Goal: Entertainment & Leisure: Consume media (video, audio)

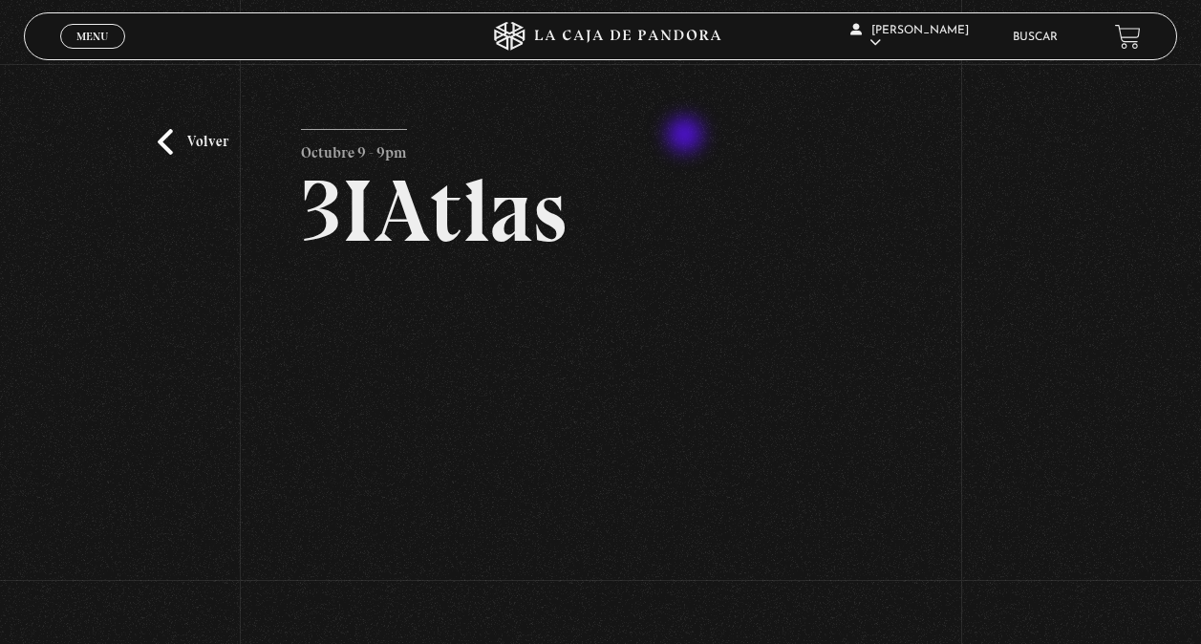
scroll to position [111, 0]
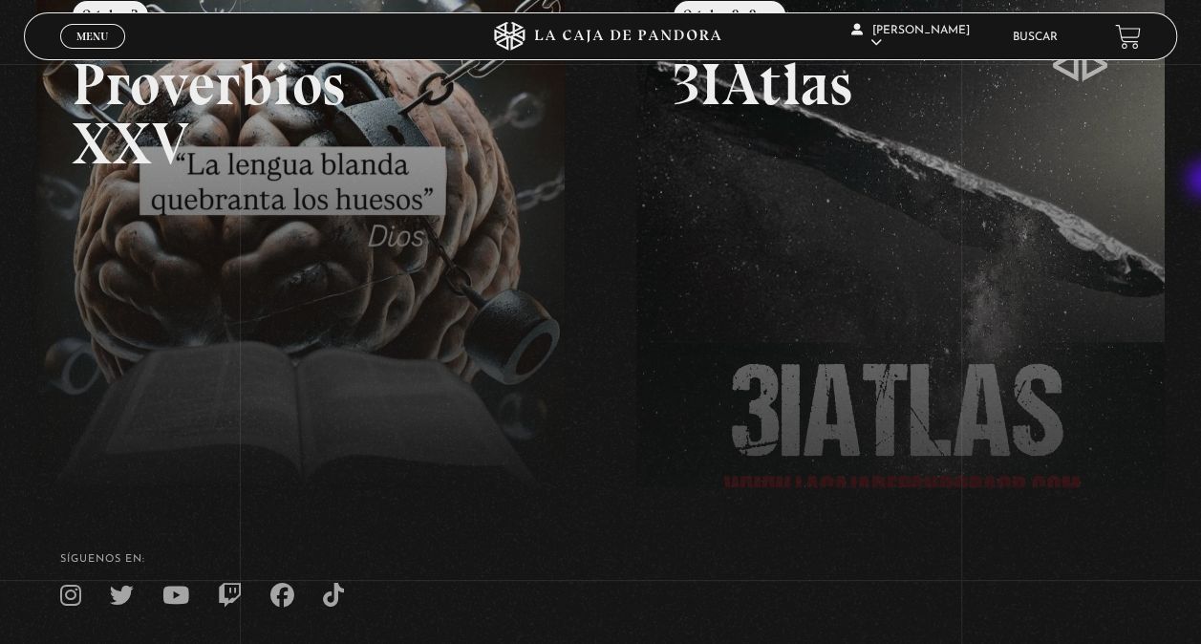
scroll to position [200, 0]
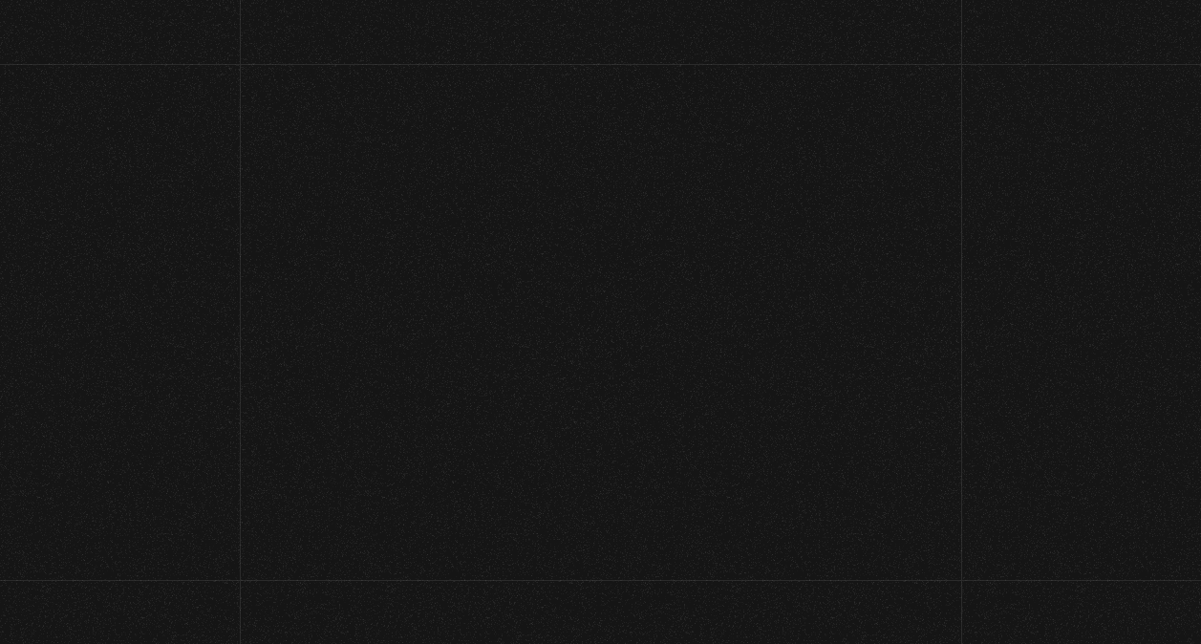
scroll to position [242, 0]
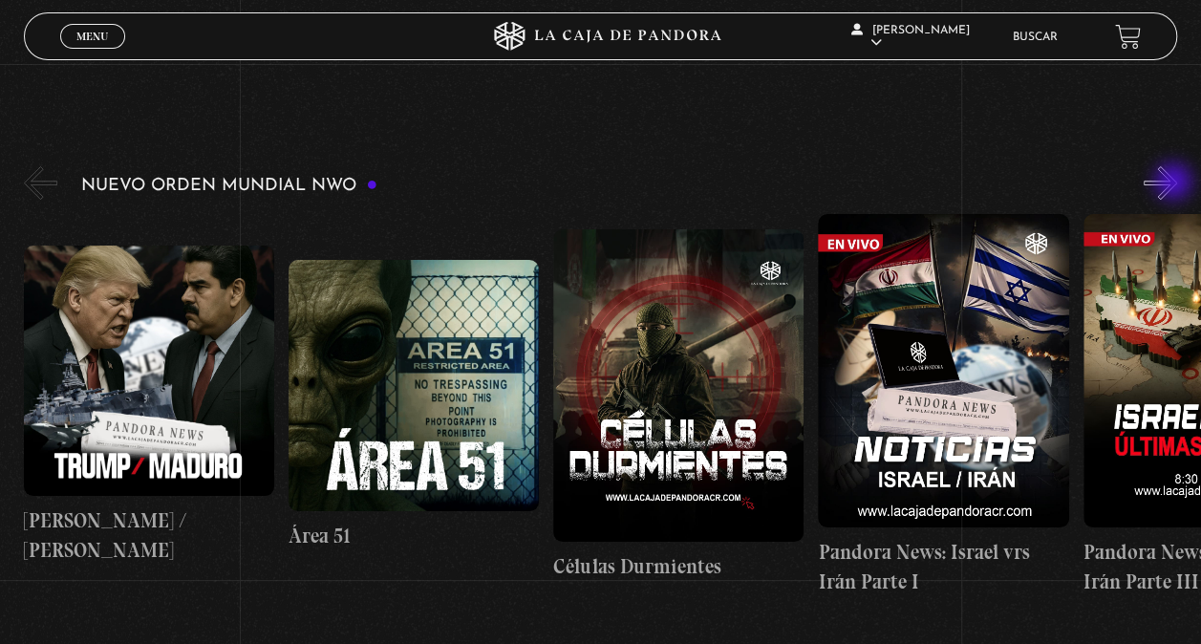
click at [1175, 183] on button "»" at bounding box center [1159, 182] width 33 height 33
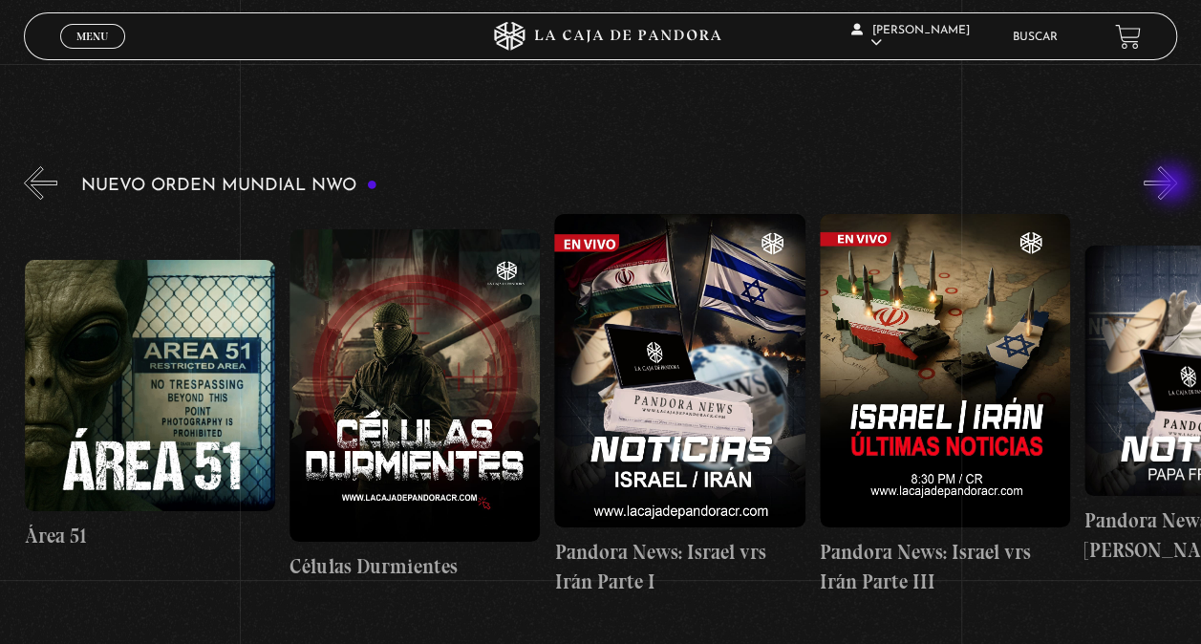
click at [1173, 185] on button "»" at bounding box center [1159, 182] width 33 height 33
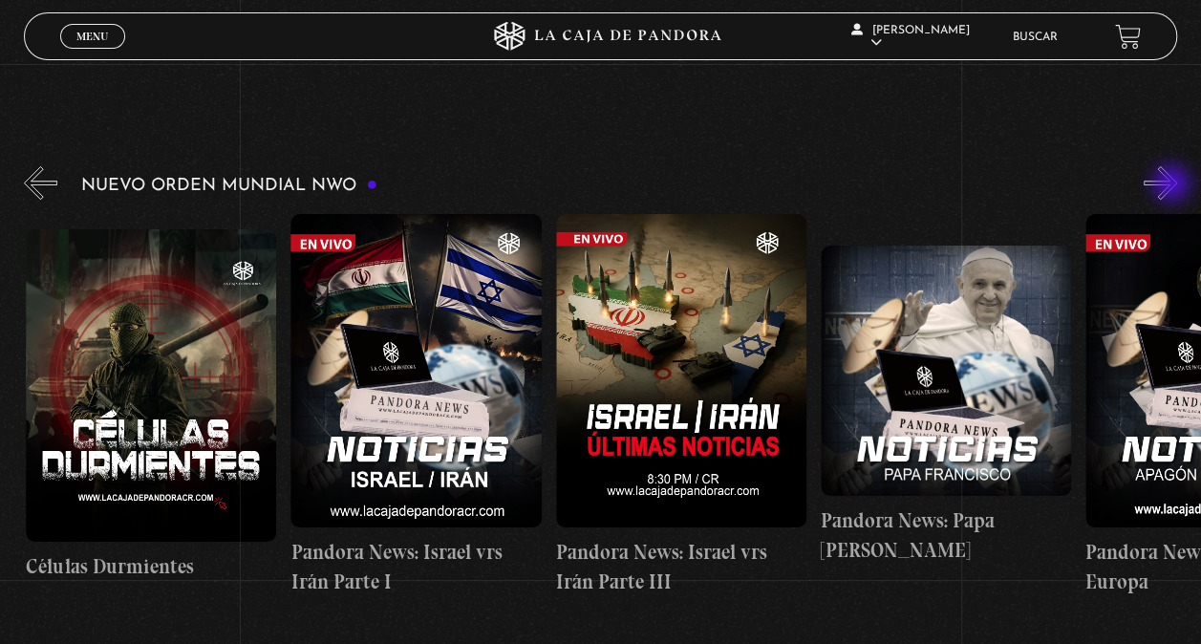
click at [1173, 185] on button "»" at bounding box center [1159, 182] width 33 height 33
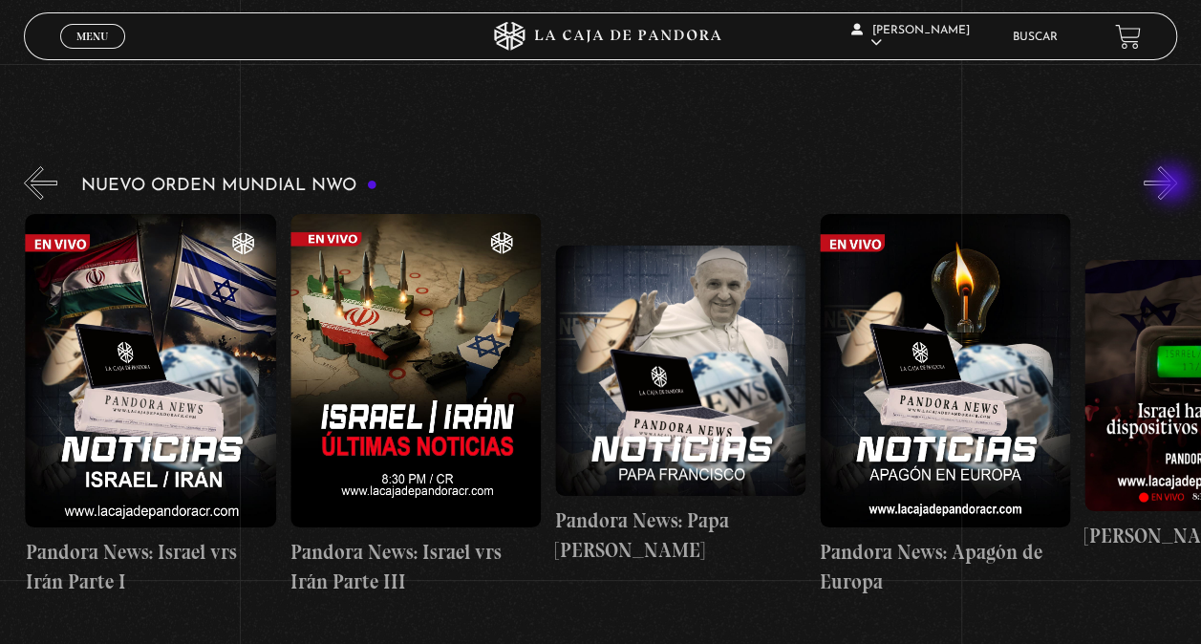
click at [1173, 185] on button "»" at bounding box center [1159, 182] width 33 height 33
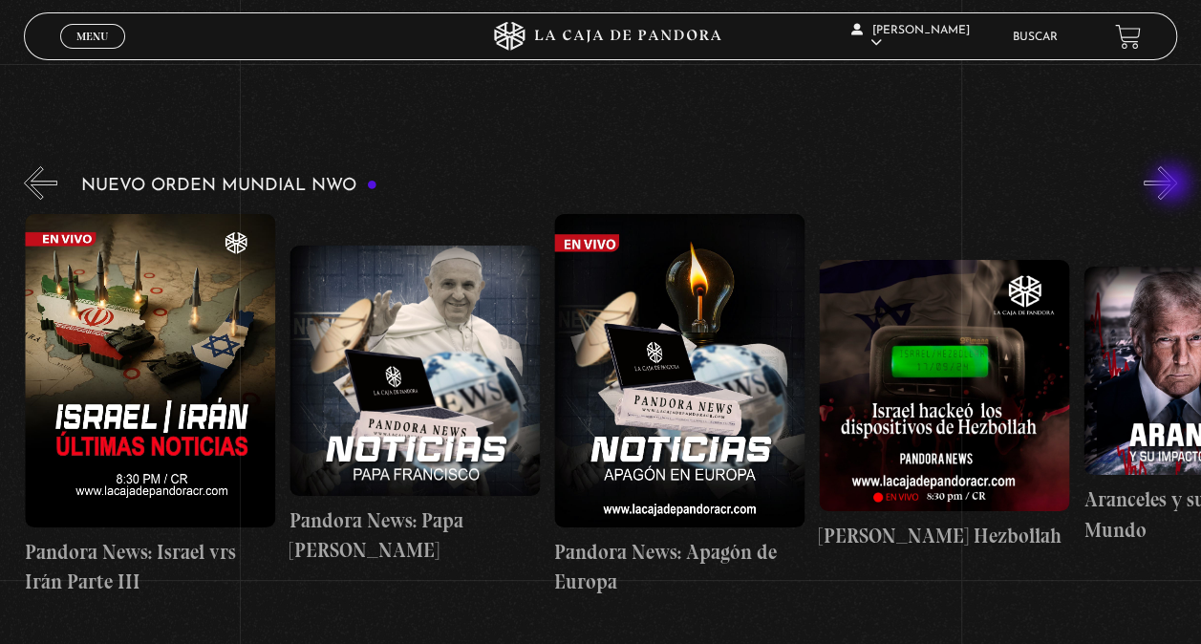
click at [1173, 185] on button "»" at bounding box center [1159, 182] width 33 height 33
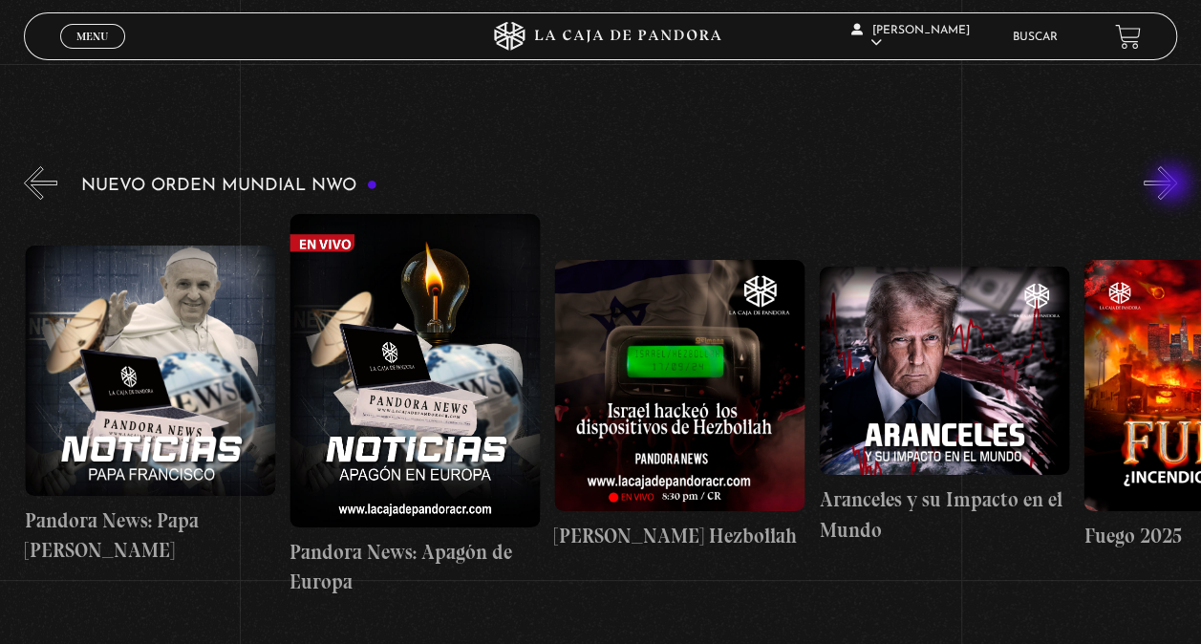
click at [1173, 185] on button "»" at bounding box center [1159, 182] width 33 height 33
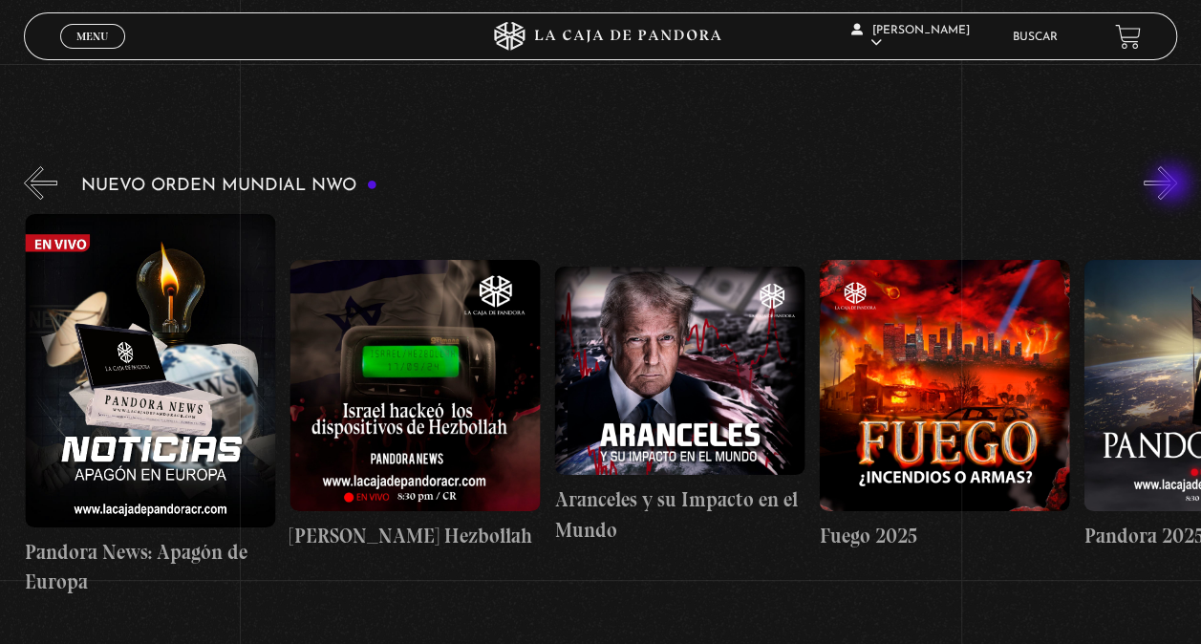
click at [1173, 185] on button "»" at bounding box center [1159, 182] width 33 height 33
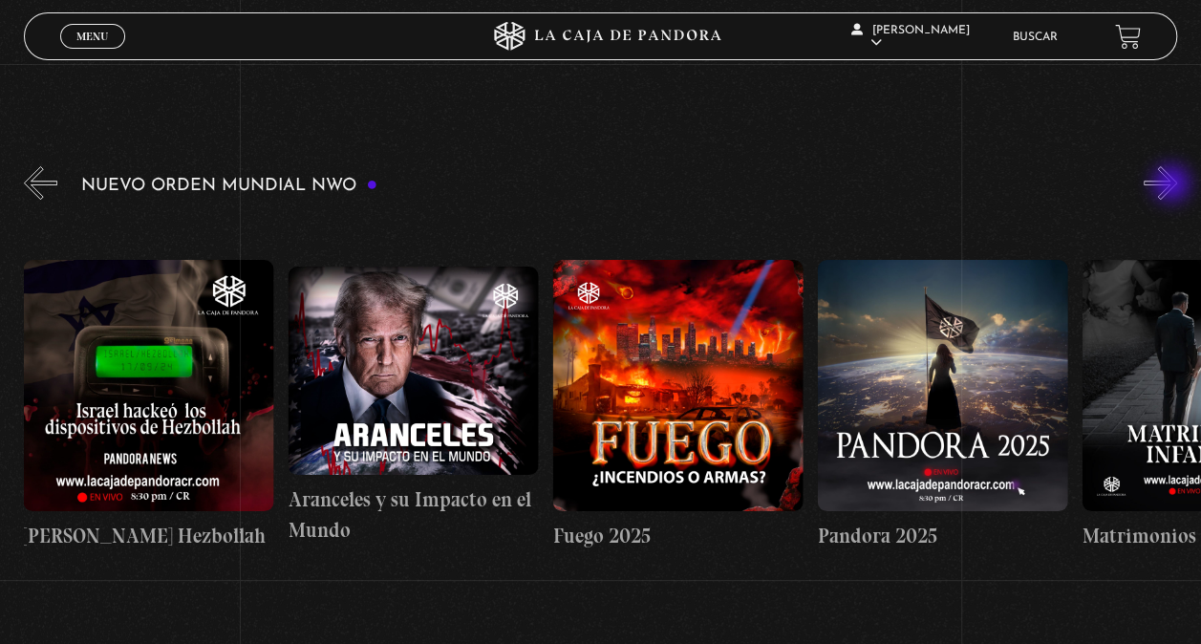
click at [1173, 185] on button "»" at bounding box center [1159, 182] width 33 height 33
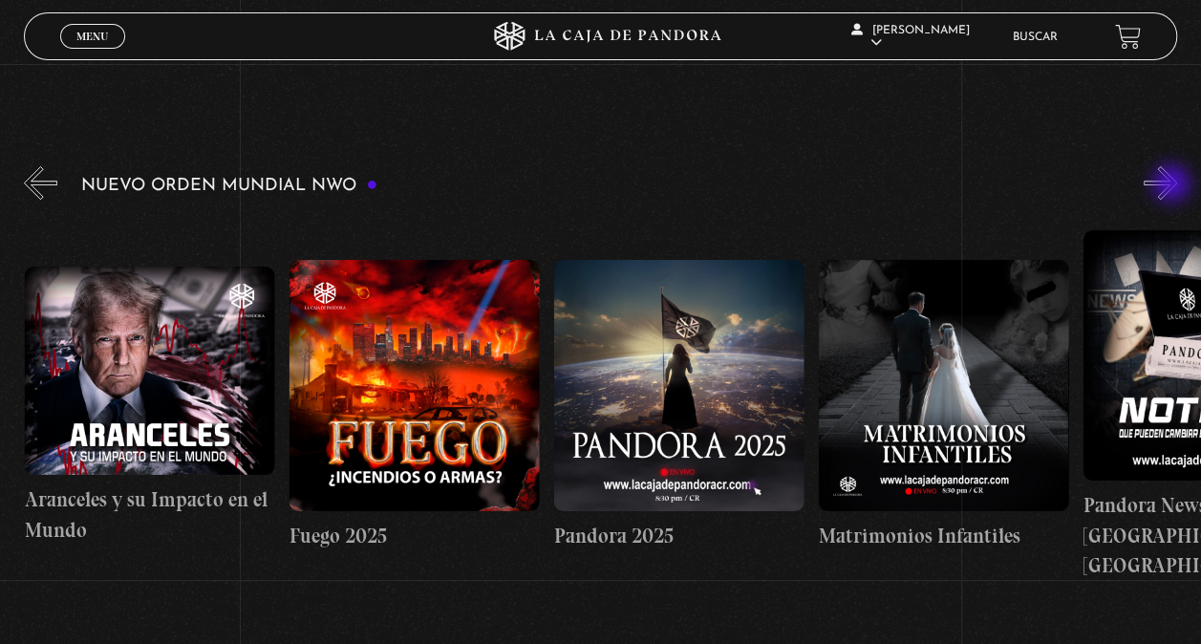
click at [1173, 185] on button "»" at bounding box center [1159, 182] width 33 height 33
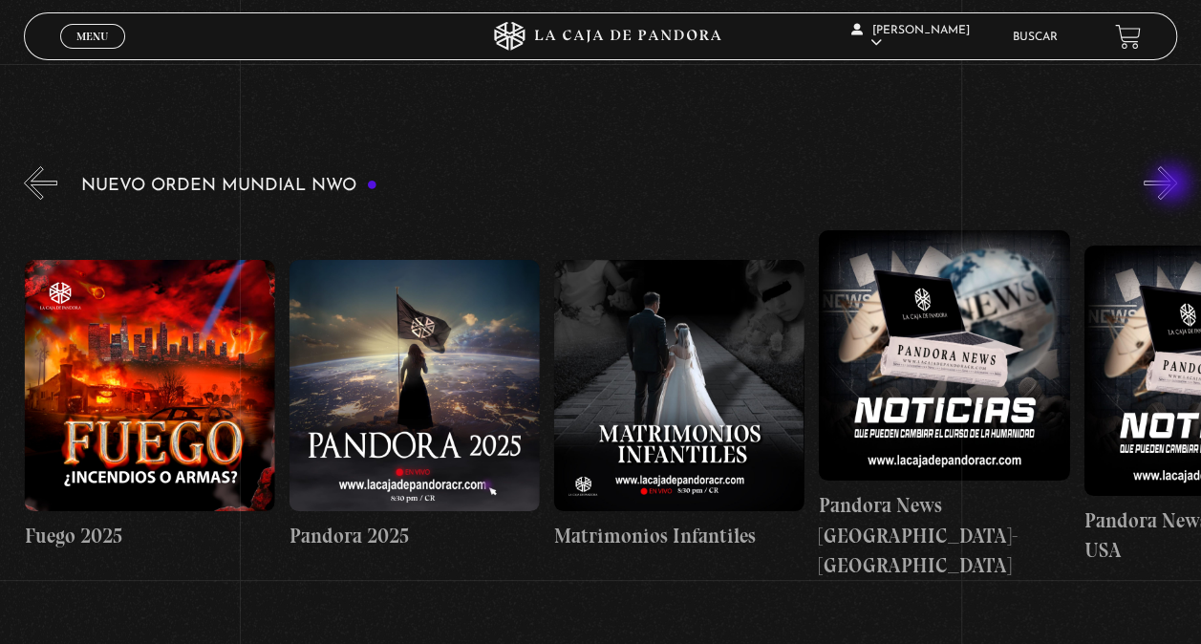
scroll to position [0, 2382]
click at [1173, 185] on button "»" at bounding box center [1159, 182] width 33 height 33
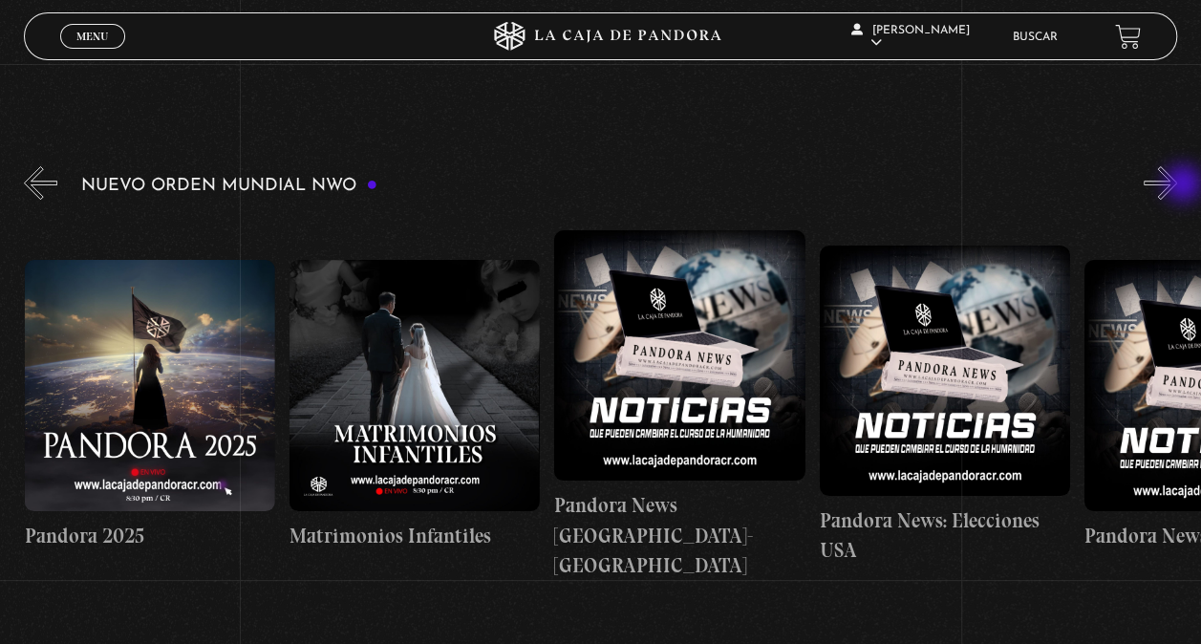
click at [1177, 185] on button "»" at bounding box center [1159, 182] width 33 height 33
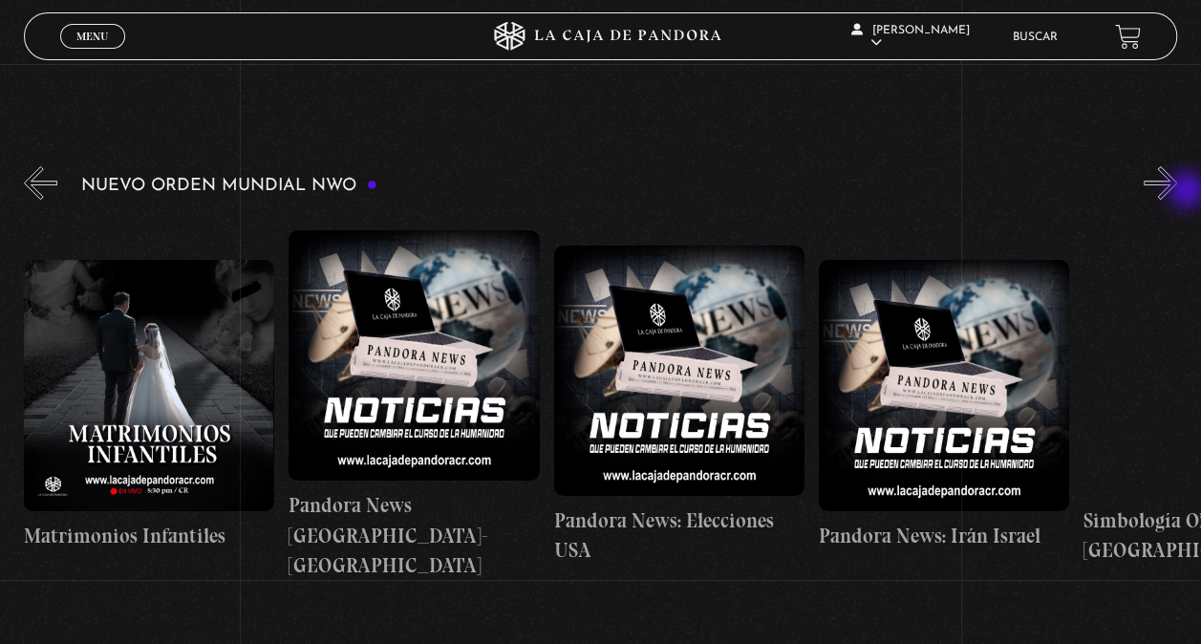
scroll to position [0, 2911]
click at [1198, 190] on div "Nuevo Orden Mundial NWO 2023" at bounding box center [612, 379] width 1177 height 435
click at [1198, 188] on div "Nuevo Orden Mundial NWO 2023" at bounding box center [612, 379] width 1177 height 435
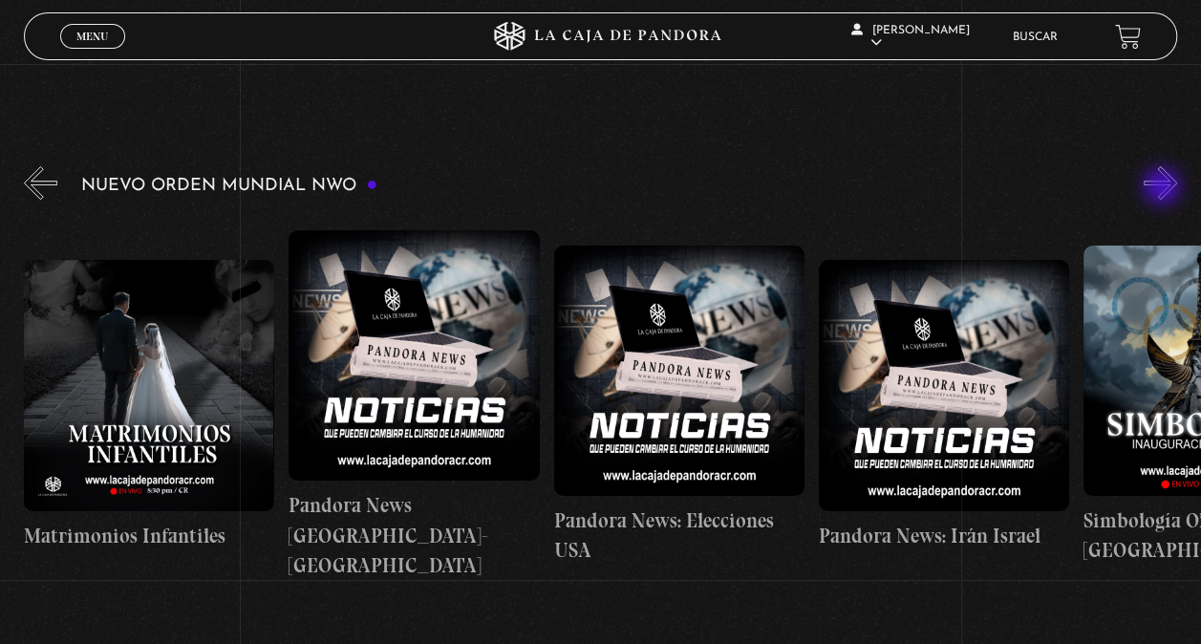
click at [1163, 188] on button "»" at bounding box center [1159, 182] width 33 height 33
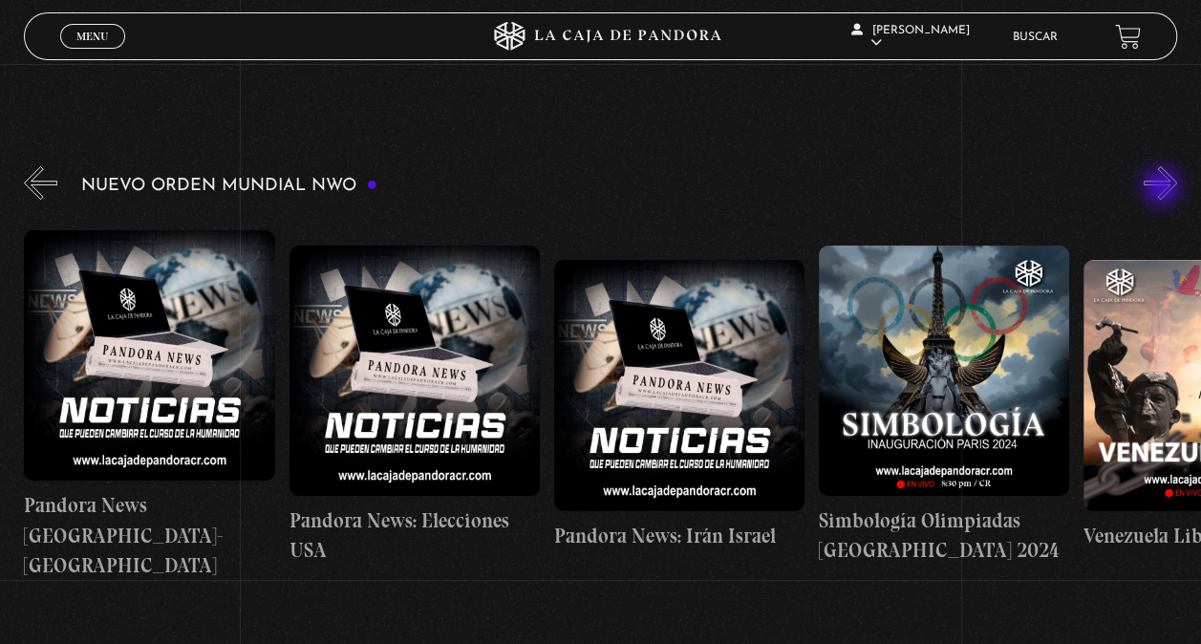
click at [1163, 188] on button "»" at bounding box center [1159, 182] width 33 height 33
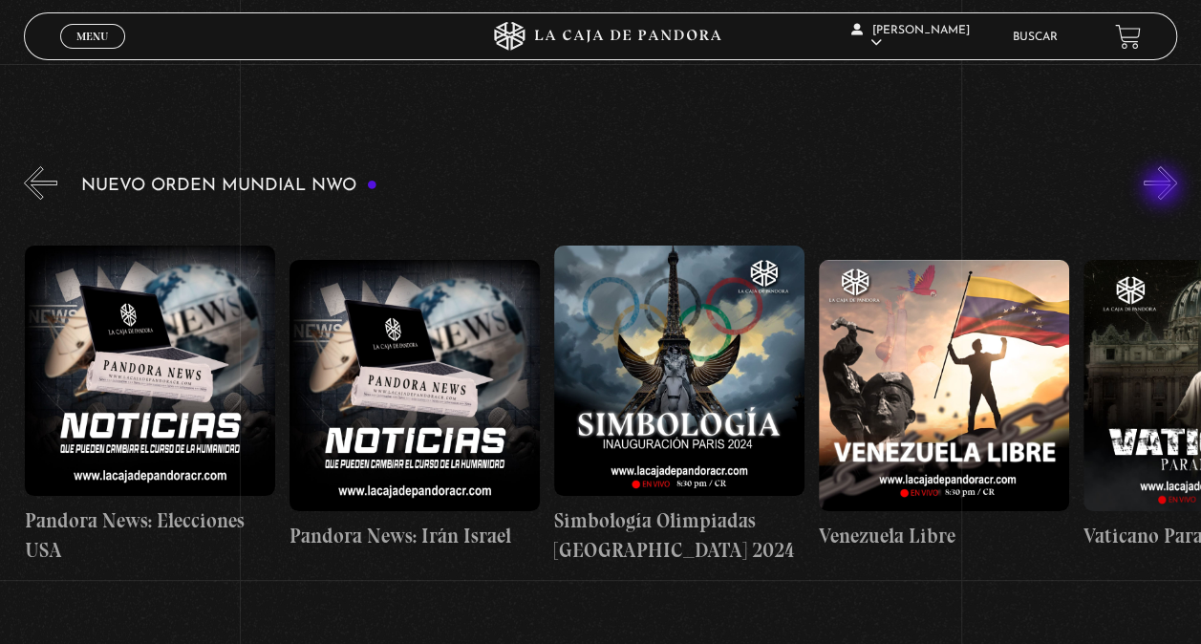
scroll to position [0, 3440]
click at [1163, 188] on button "»" at bounding box center [1159, 182] width 33 height 33
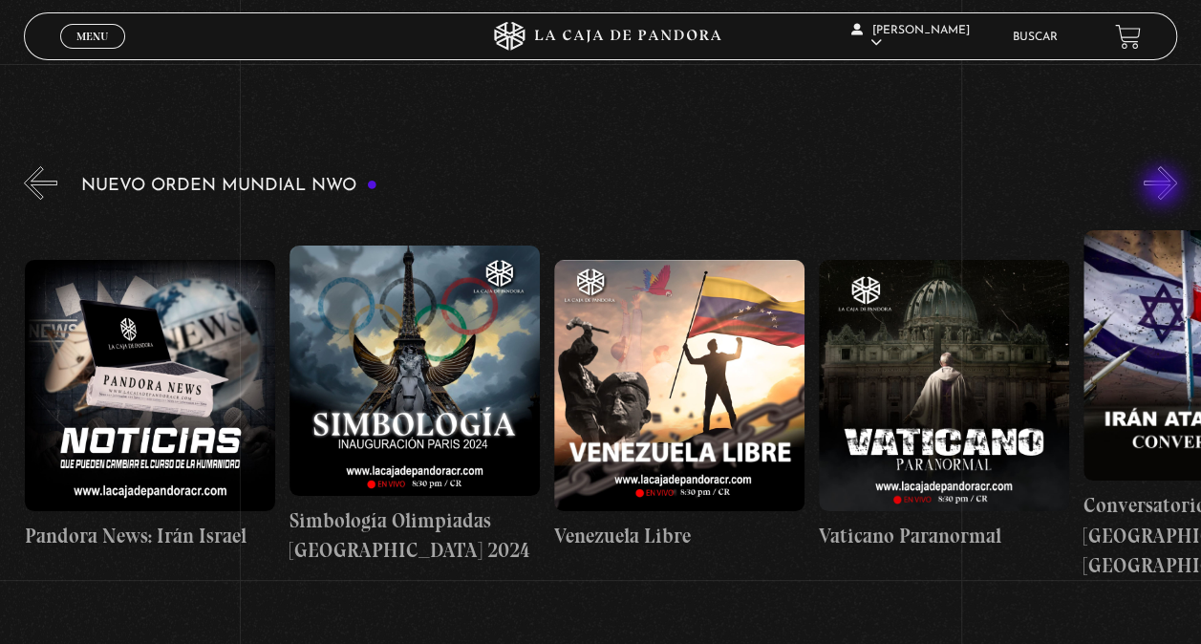
click at [1163, 188] on button "»" at bounding box center [1159, 182] width 33 height 33
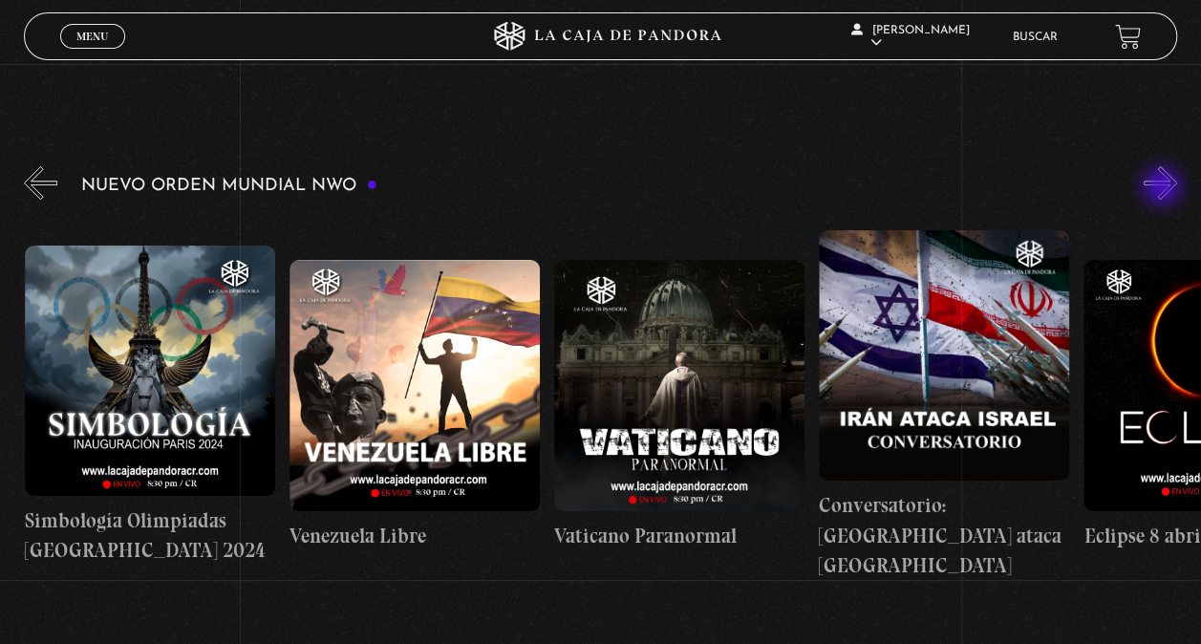
scroll to position [0, 3970]
click at [1163, 188] on button "»" at bounding box center [1159, 182] width 33 height 33
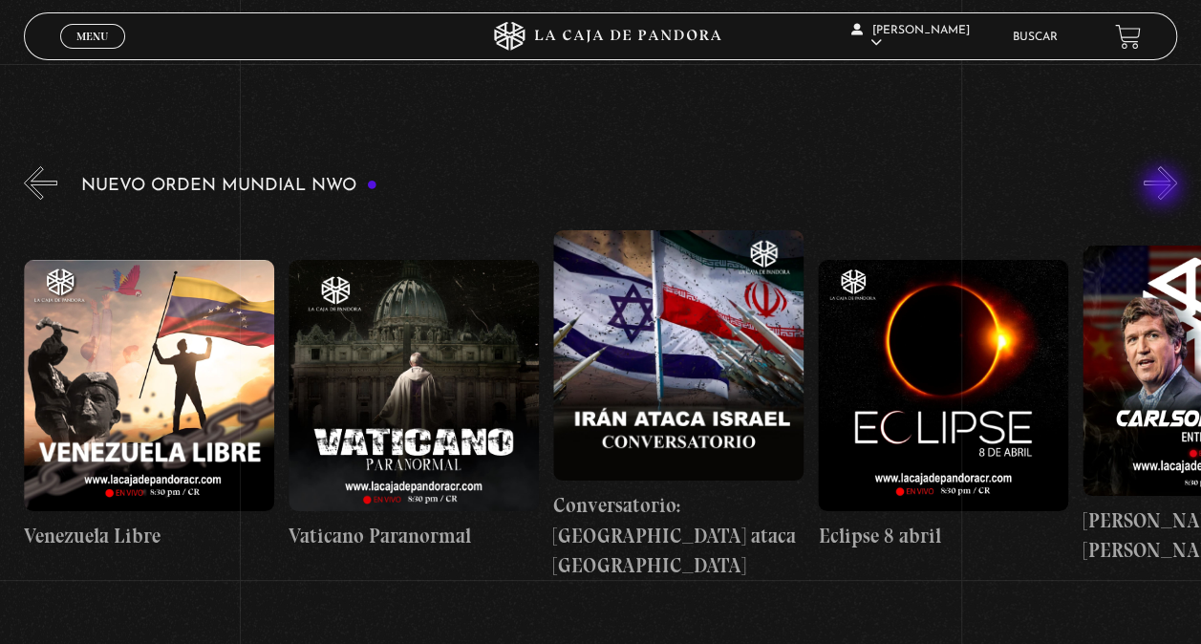
click at [1163, 188] on button "»" at bounding box center [1159, 182] width 33 height 33
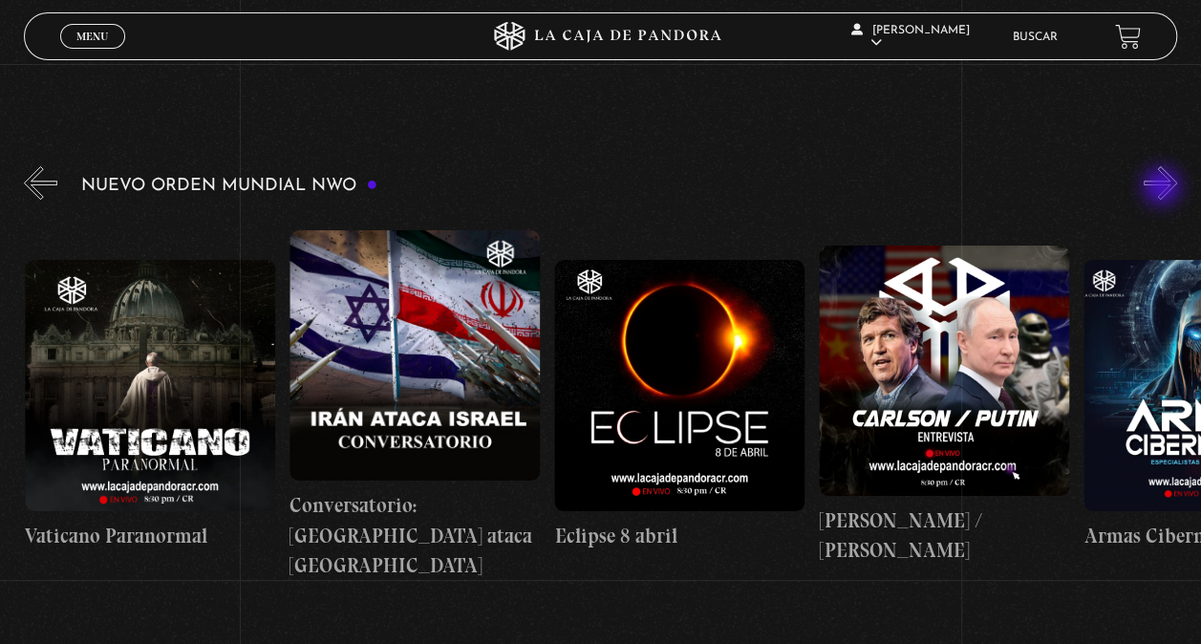
click at [1163, 188] on button "»" at bounding box center [1159, 182] width 33 height 33
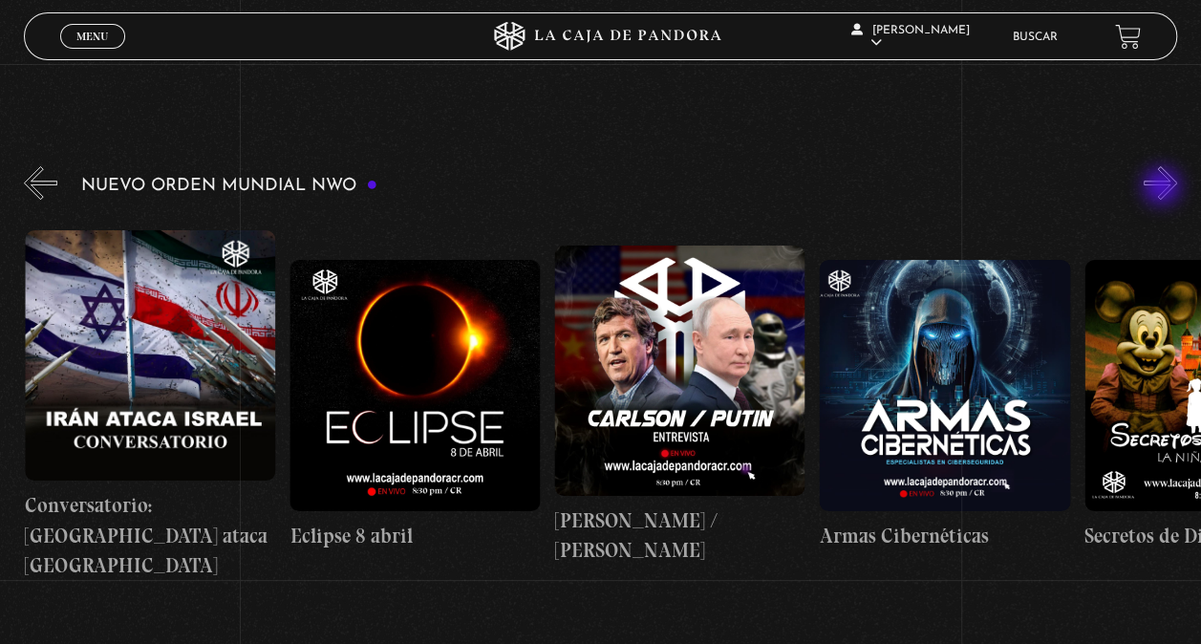
click at [1163, 188] on button "»" at bounding box center [1159, 182] width 33 height 33
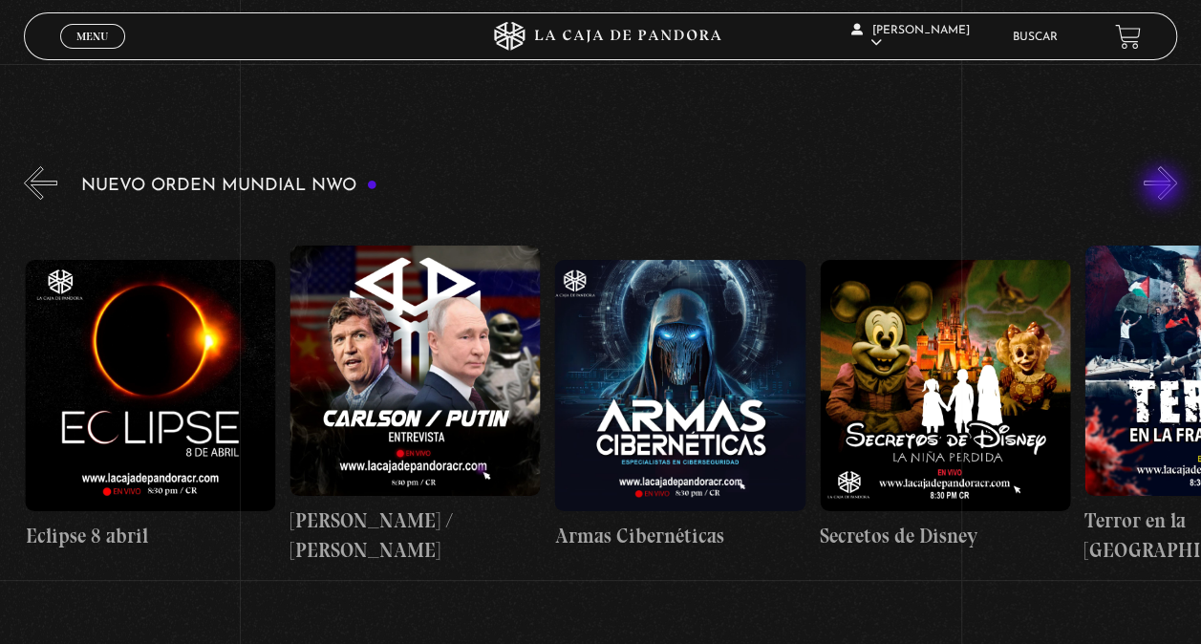
scroll to position [0, 5029]
click at [1163, 188] on button "»" at bounding box center [1159, 182] width 33 height 33
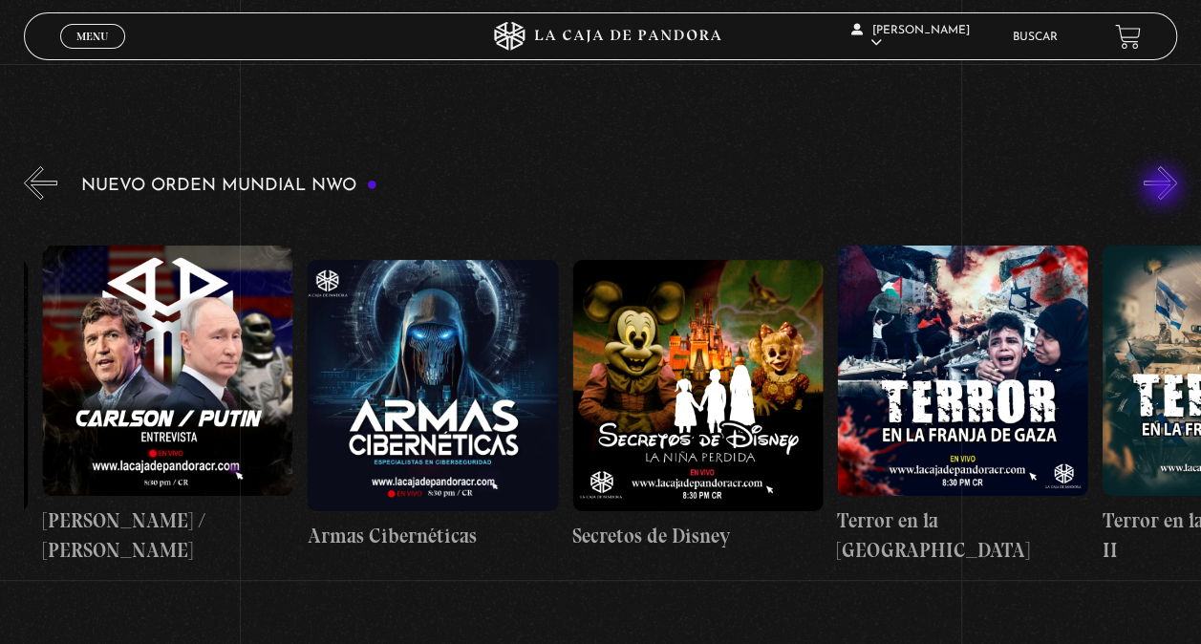
scroll to position [0, 5293]
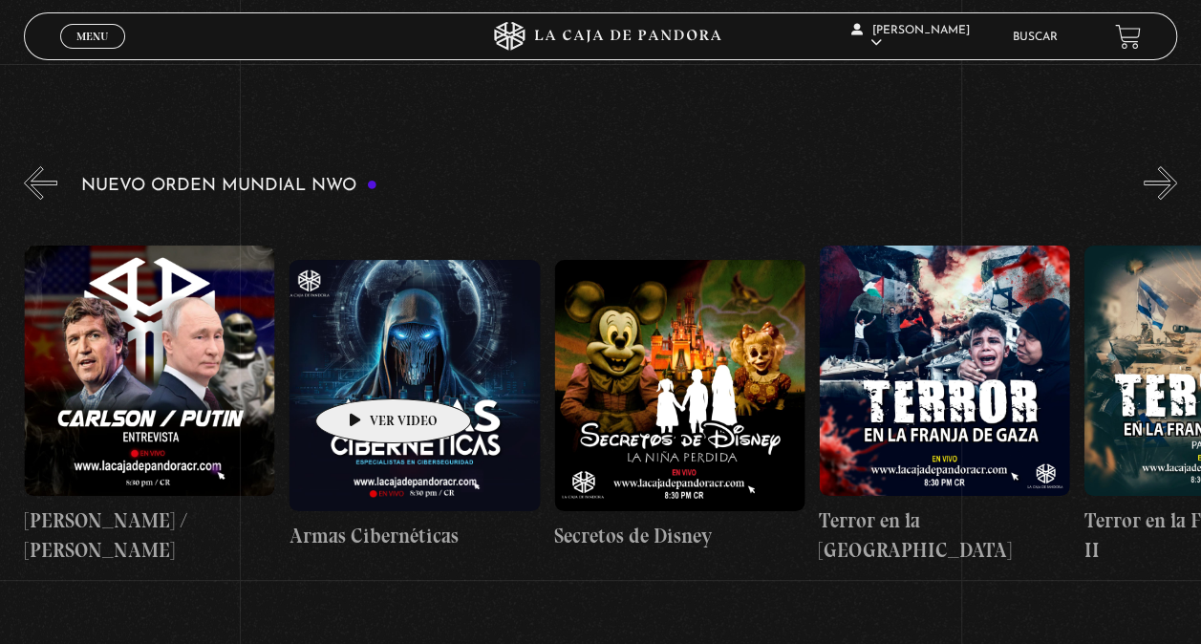
click at [363, 370] on figure at bounding box center [413, 385] width 250 height 250
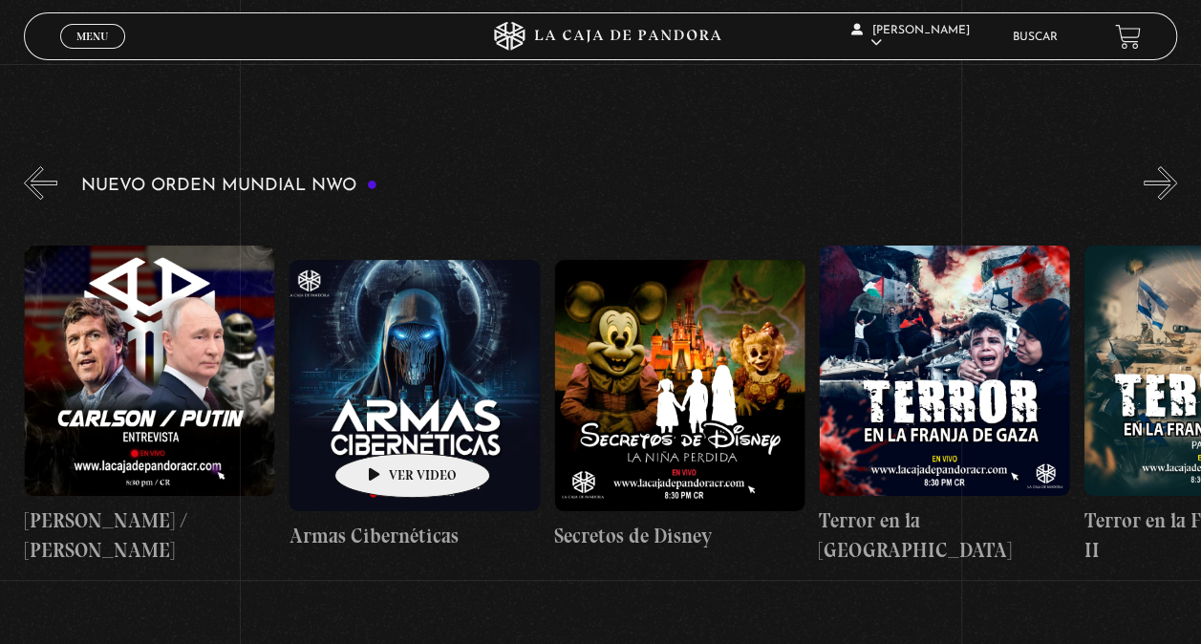
click at [382, 424] on figure at bounding box center [413, 385] width 250 height 250
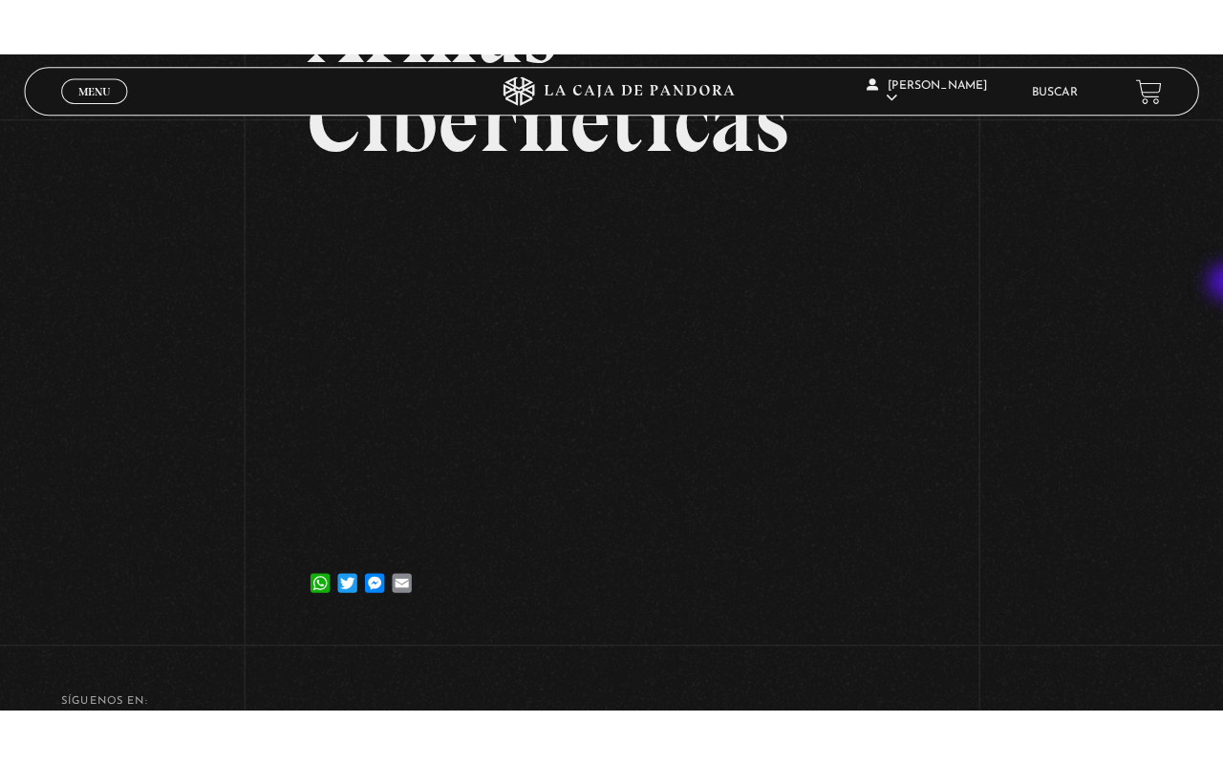
scroll to position [246, 0]
